Goal: Task Accomplishment & Management: Use online tool/utility

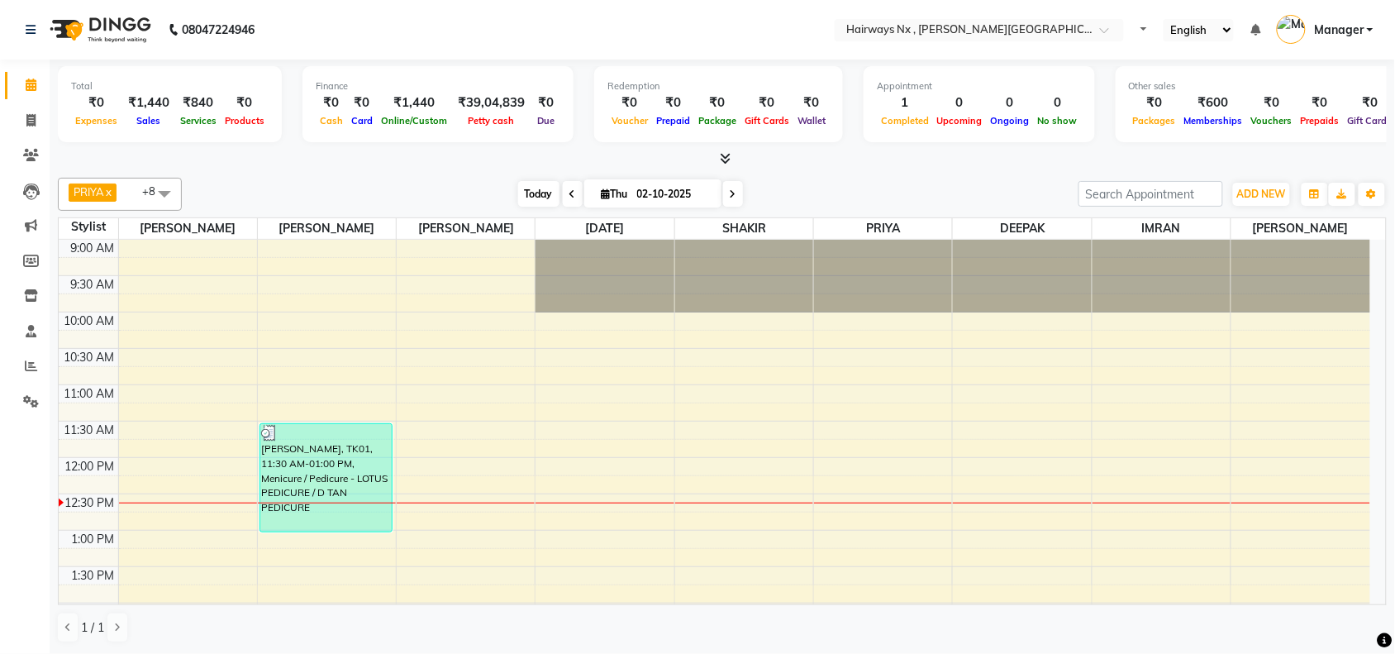
click at [535, 193] on span "Today" at bounding box center [538, 194] width 41 height 26
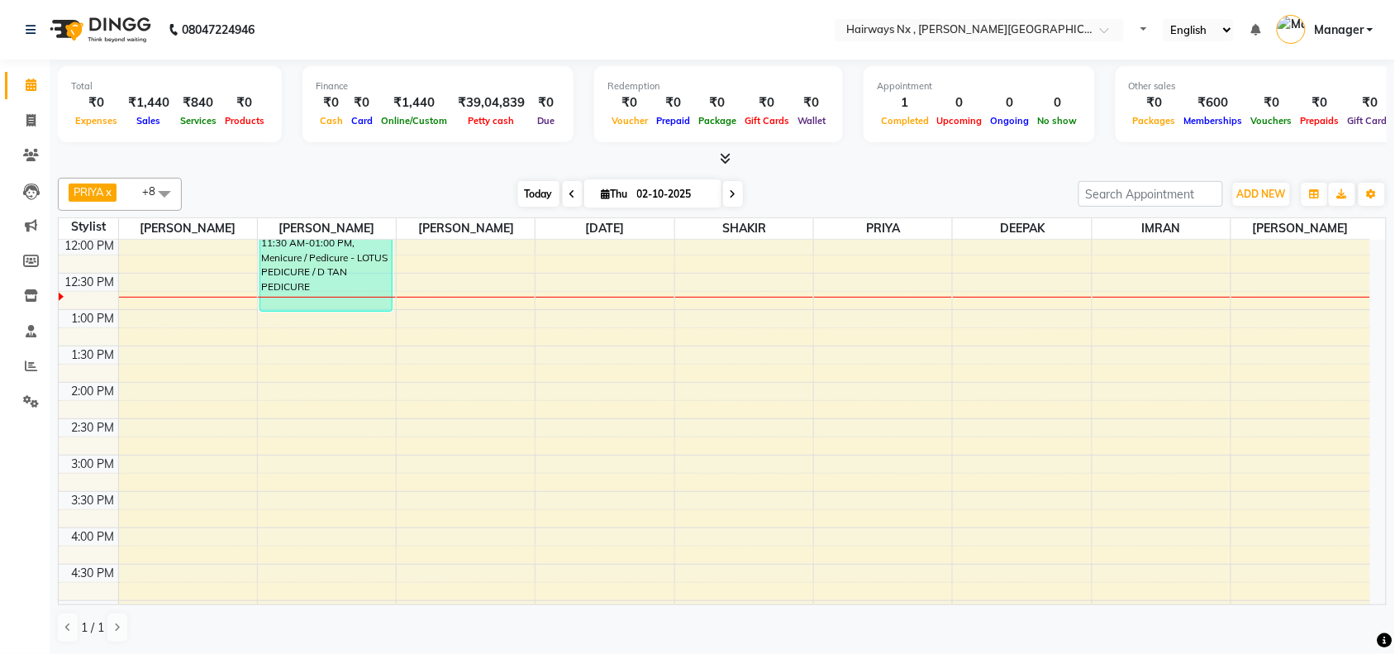
click at [542, 195] on span "Today" at bounding box center [538, 194] width 41 height 26
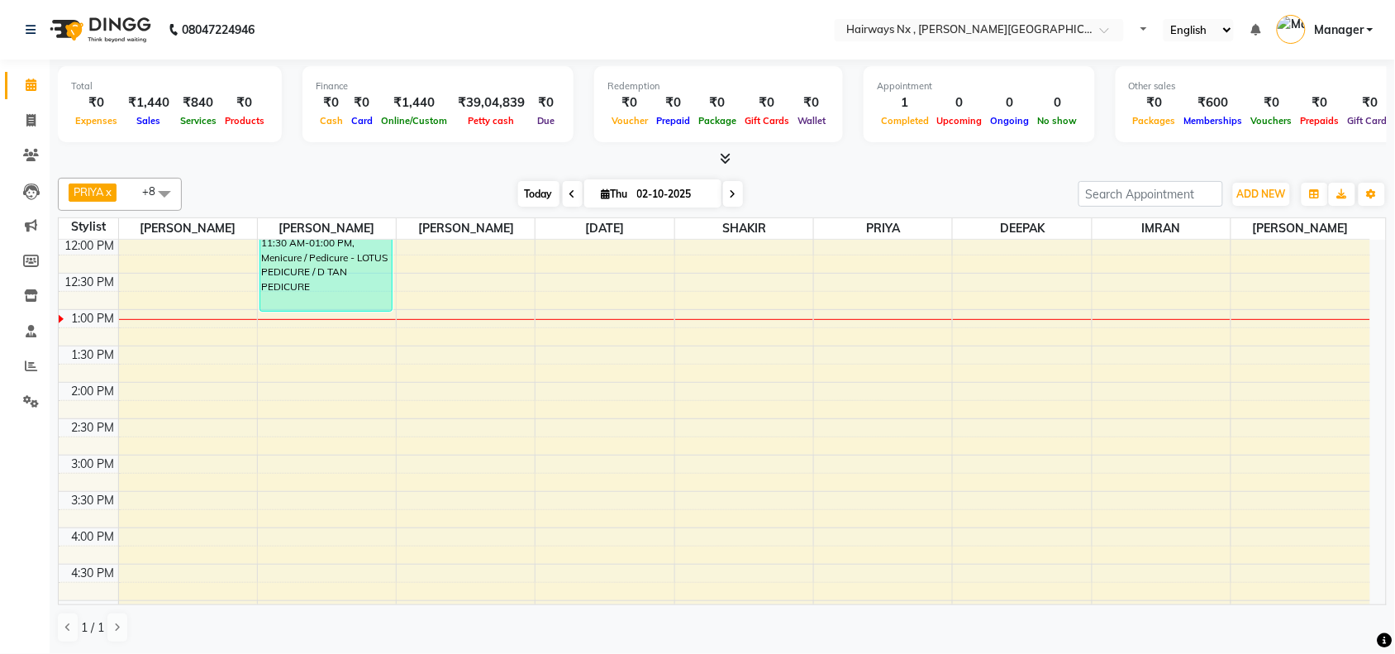
click at [535, 196] on span "Today" at bounding box center [538, 194] width 41 height 26
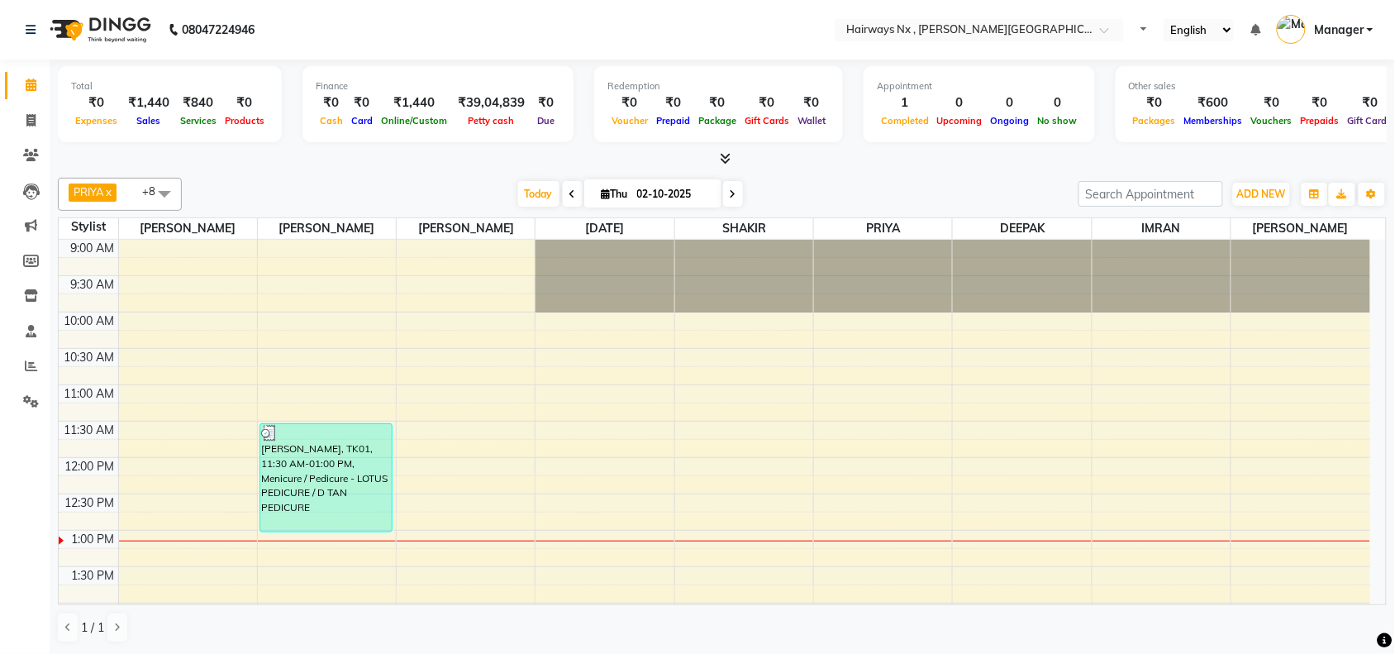
click at [858, 633] on div "1 / 1" at bounding box center [722, 626] width 1329 height 31
click at [530, 193] on span "Today" at bounding box center [538, 194] width 41 height 26
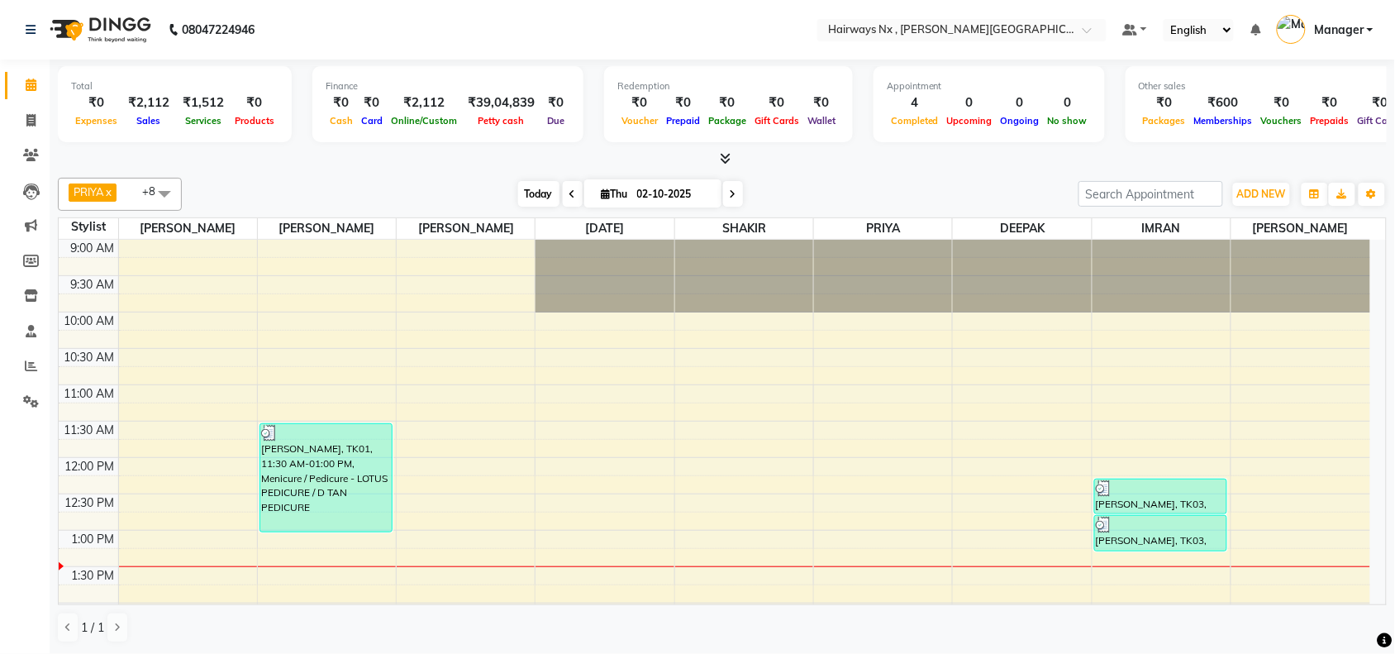
click at [526, 193] on span "Today" at bounding box center [538, 194] width 41 height 26
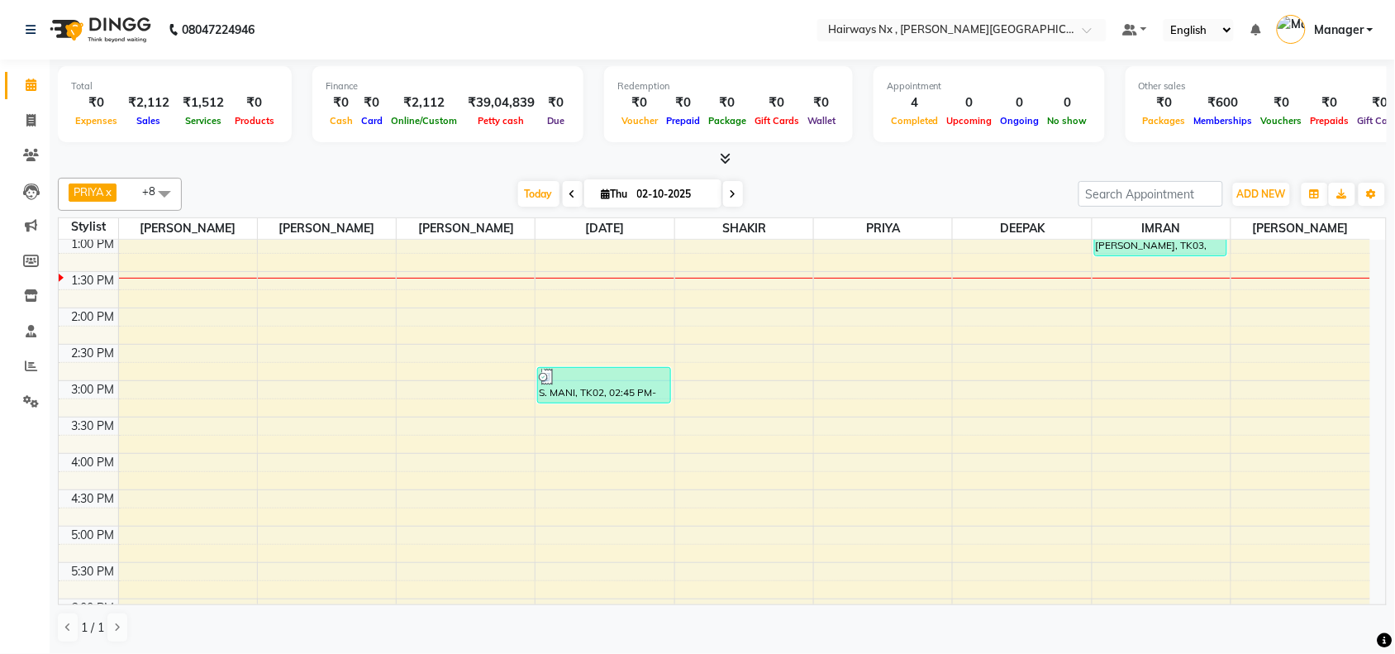
click at [501, 555] on div "9:00 AM 9:30 AM 10:00 AM 10:30 AM 11:00 AM 11:30 AM 12:00 PM 12:30 PM 1:00 PM 1…" at bounding box center [714, 453] width 1311 height 1017
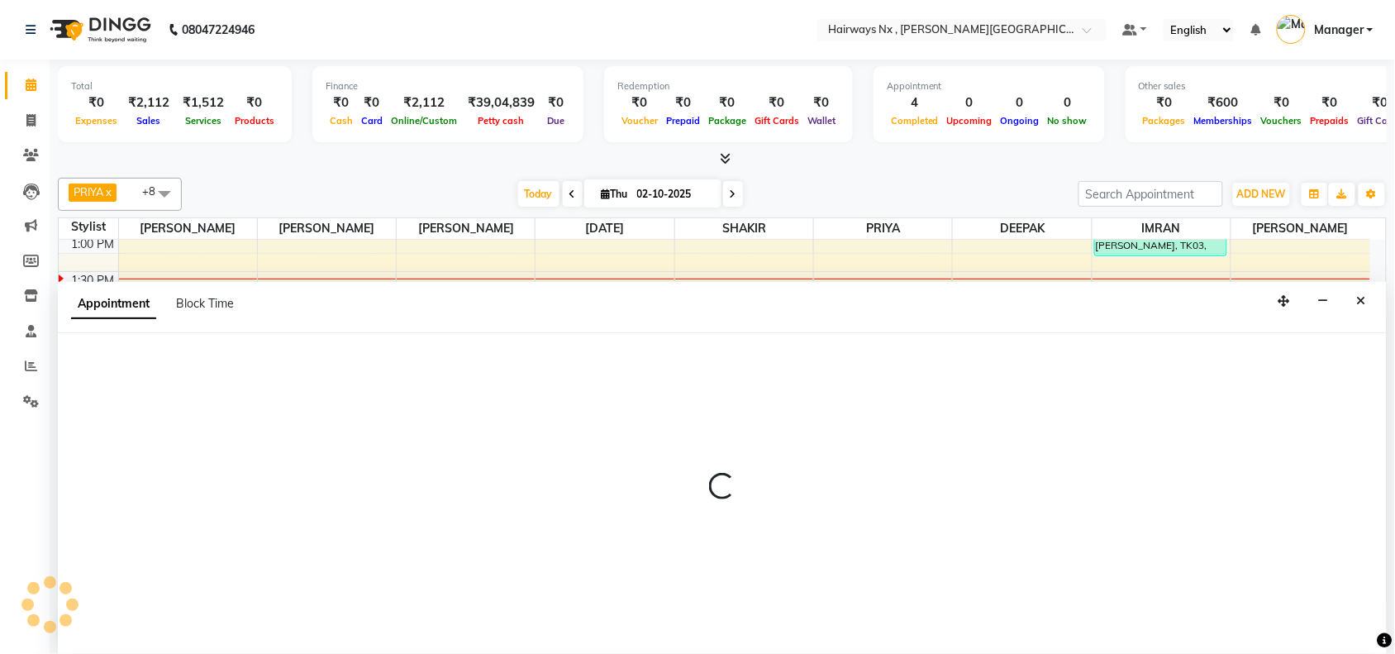
scroll to position [1, 0]
select select "12973"
select select "1035"
select select "tentative"
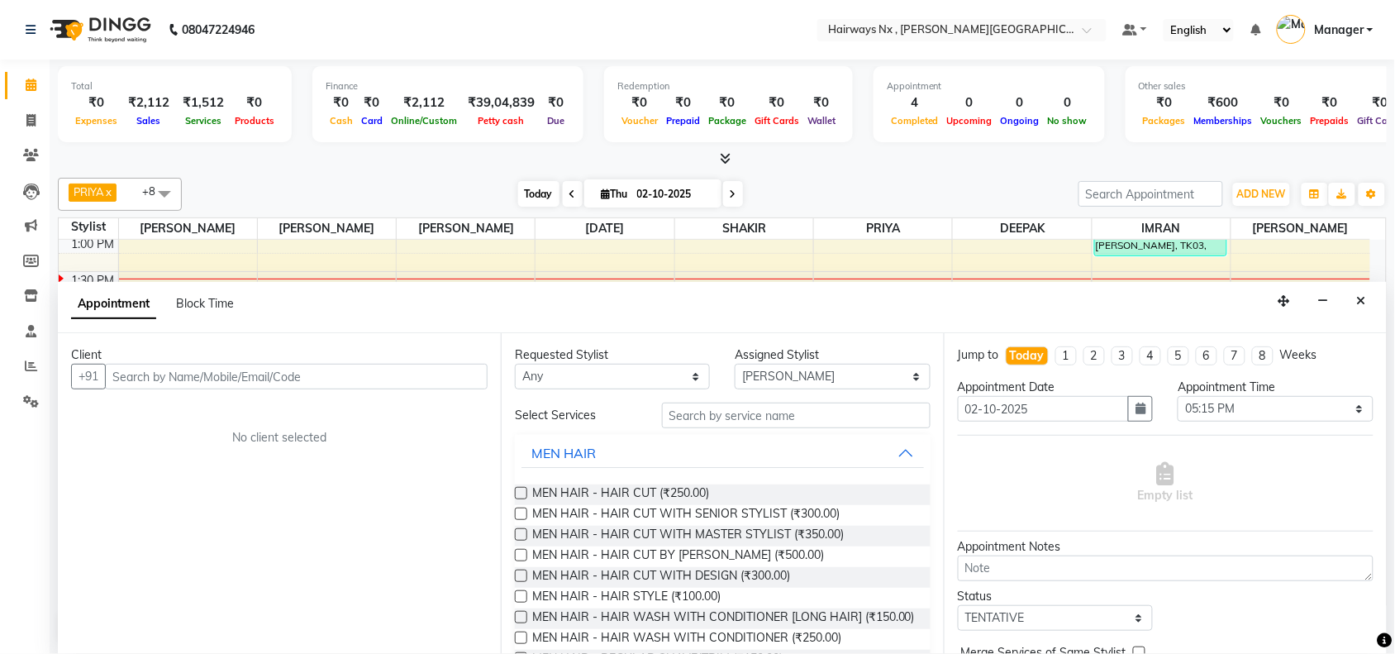
click at [530, 194] on span "Today" at bounding box center [538, 194] width 41 height 26
click at [26, 120] on icon at bounding box center [30, 120] width 9 height 12
select select "778"
select select "service"
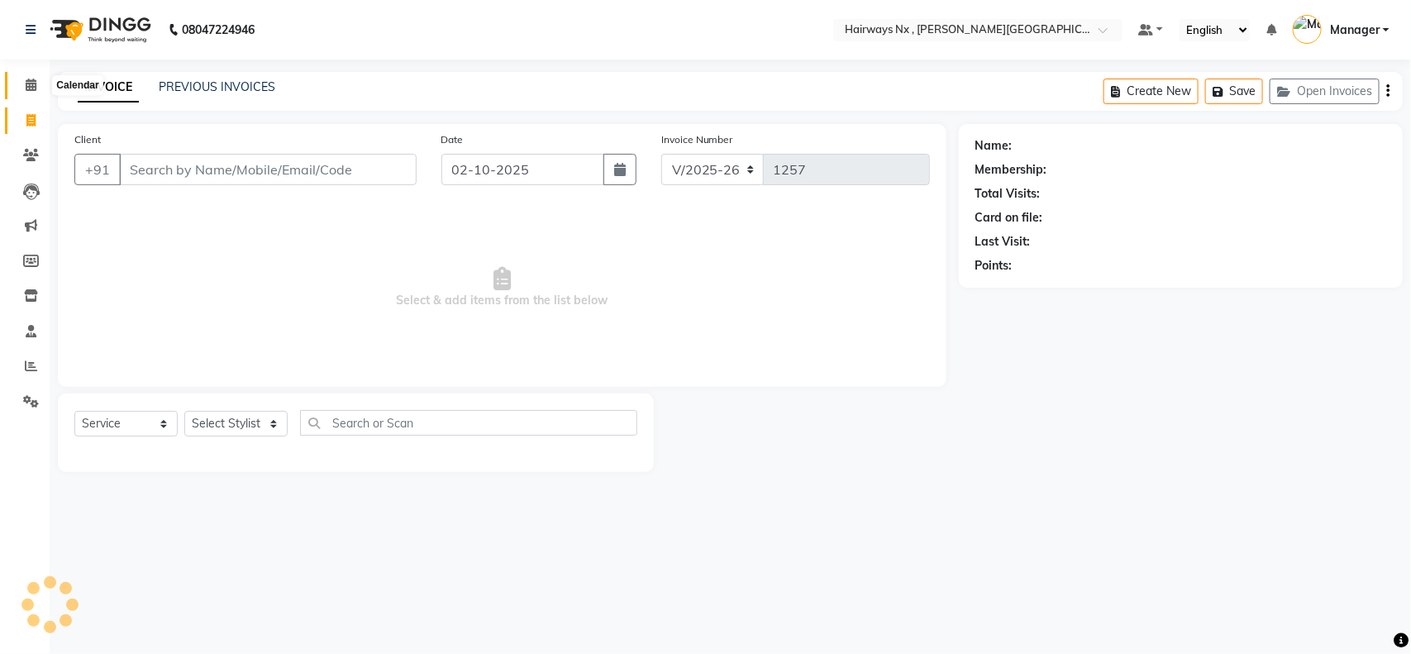
click at [31, 88] on icon at bounding box center [31, 84] width 11 height 12
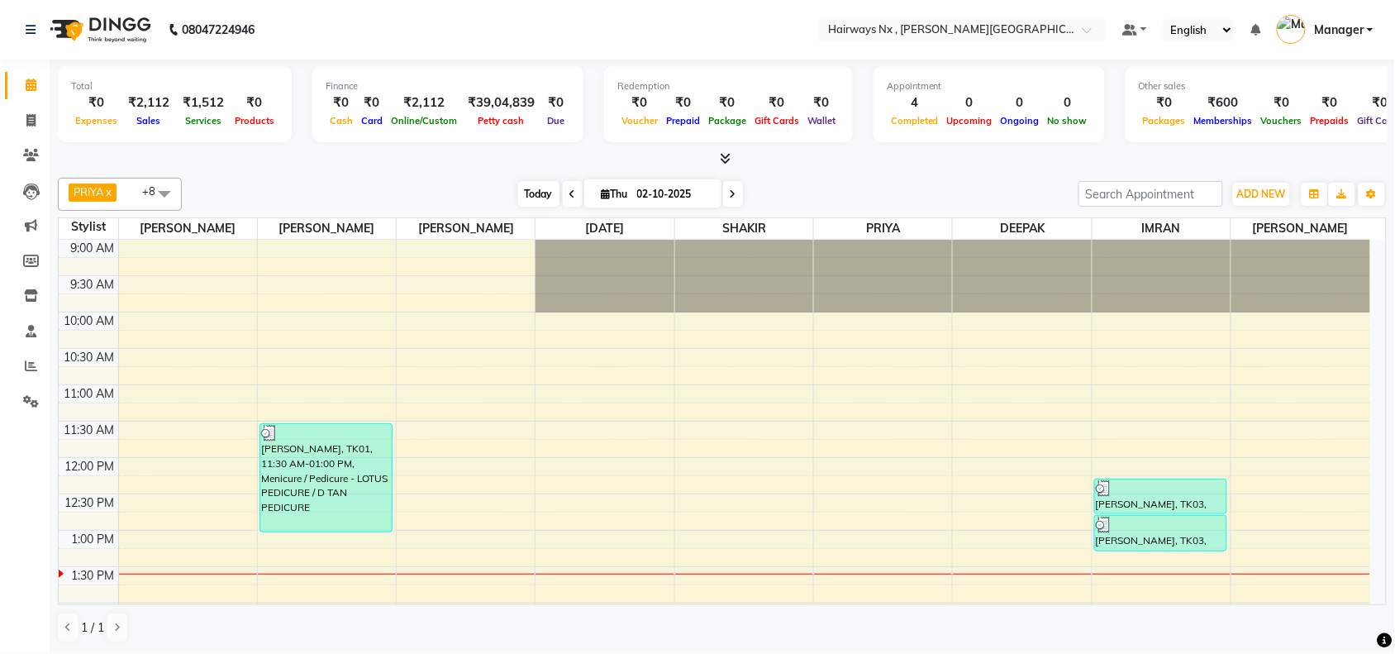
click at [518, 186] on span "Today" at bounding box center [538, 194] width 41 height 26
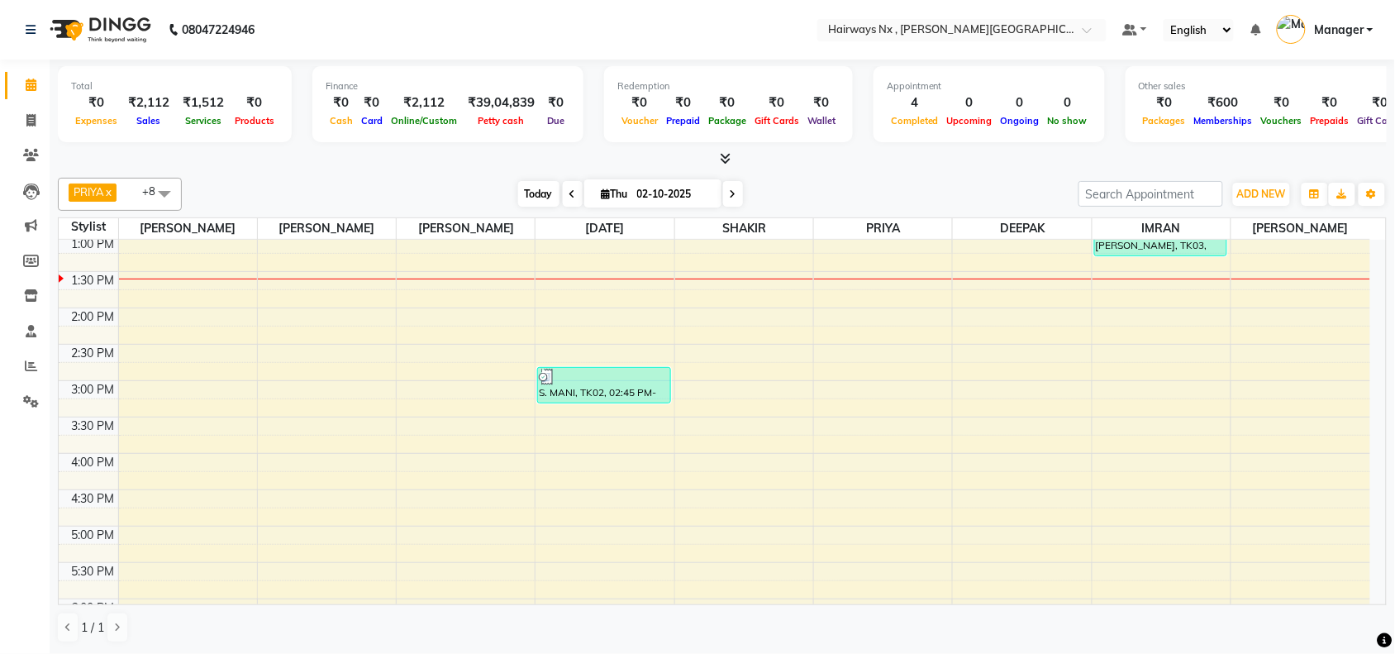
click at [531, 195] on span "Today" at bounding box center [538, 194] width 41 height 26
